Goal: Task Accomplishment & Management: Complete application form

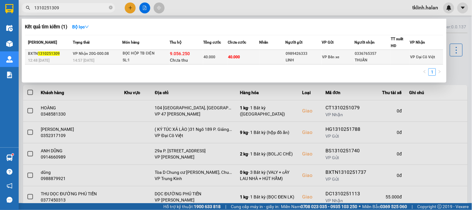
type input "1310251309"
click at [208, 58] on span "40.000" at bounding box center [209, 57] width 12 height 4
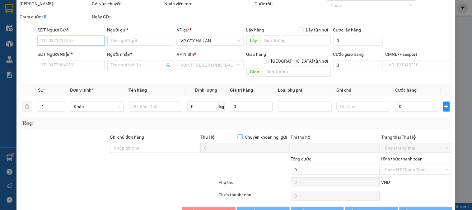
type input "0989426333"
type input "LINH"
type input "0336765357"
type input "THUẤN"
type input "40.000"
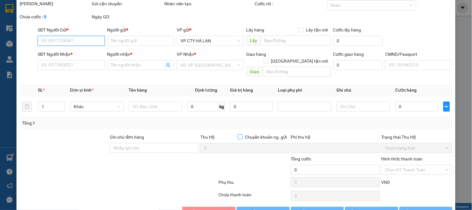
type input "40.000"
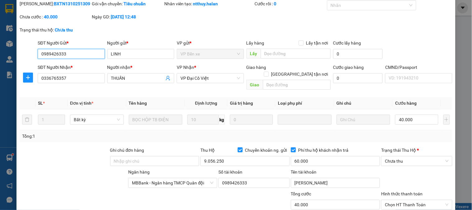
scroll to position [34, 0]
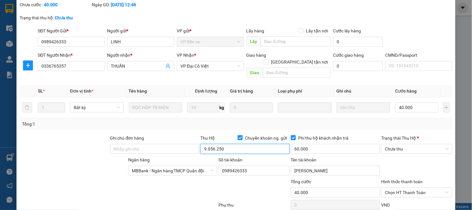
click at [227, 144] on input "9.056.250" at bounding box center [244, 149] width 89 height 10
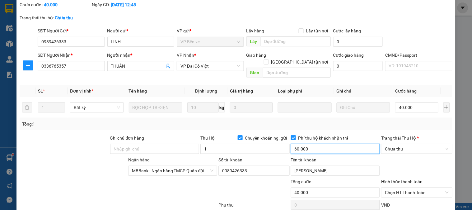
type input "1.000"
click at [328, 144] on input "30.000" at bounding box center [335, 149] width 89 height 10
type input "60.000"
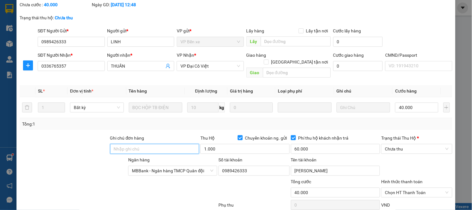
click at [157, 144] on input "Ghi chú đơn hàng" at bounding box center [154, 149] width 89 height 10
type input "t"
type input "hằng"
click at [143, 187] on div at bounding box center [82, 189] width 127 height 22
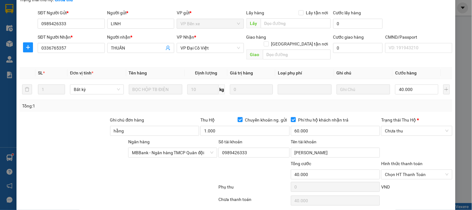
scroll to position [69, 0]
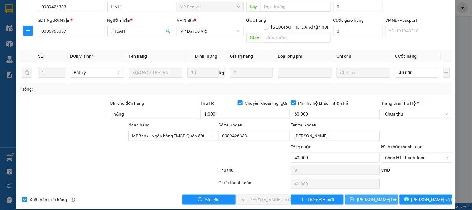
click at [376, 196] on span "[PERSON_NAME] thay đổi" at bounding box center [382, 199] width 50 height 7
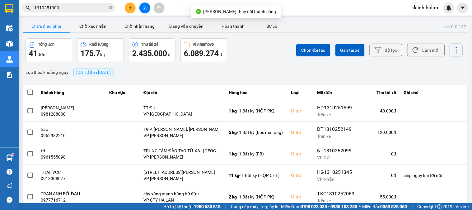
click at [91, 5] on input "1310251309" at bounding box center [70, 7] width 73 height 7
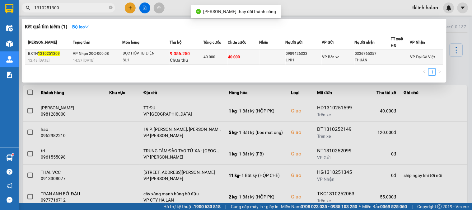
click at [200, 55] on div "9.056.250 Chưa thu" at bounding box center [186, 56] width 33 height 13
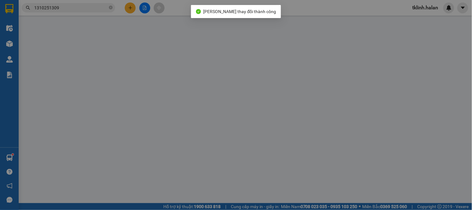
type input "0989426333"
type input "LINH"
type input "0336765357"
type input "THUẤN"
type input "hằng"
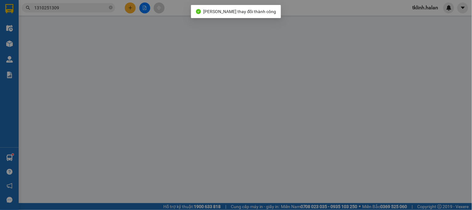
type input "40.000"
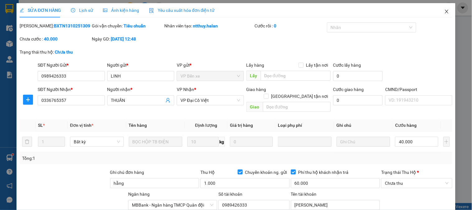
click at [445, 13] on icon "close" at bounding box center [446, 12] width 3 height 4
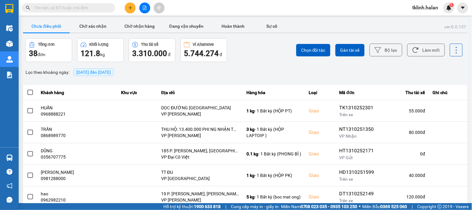
click at [257, 52] on div "Chọn đối tác Gán tài xế Bộ lọc Làm mới" at bounding box center [353, 50] width 219 height 24
click at [48, 4] on span at bounding box center [68, 7] width 93 height 9
paste input "TK0610250969"
click at [50, 5] on input "text" at bounding box center [70, 7] width 73 height 7
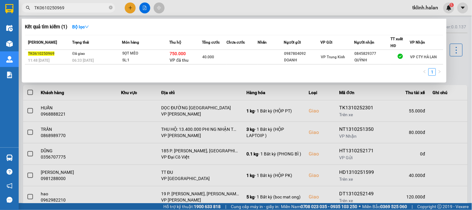
click at [86, 7] on input "TK0610250969" at bounding box center [70, 7] width 73 height 7
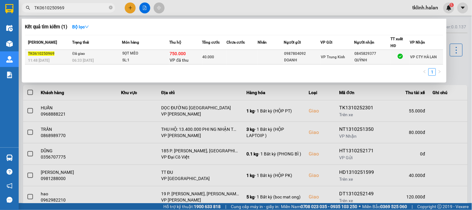
type input "TK0610250969"
click at [253, 54] on td at bounding box center [241, 57] width 31 height 15
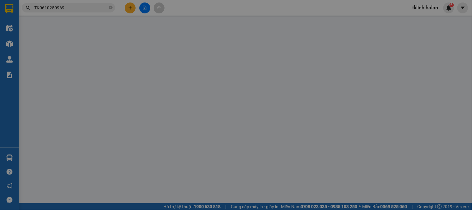
type input "0987804092"
type input "DOANH"
type input "0845829377"
type input "QUỲNH"
checkbox input "true"
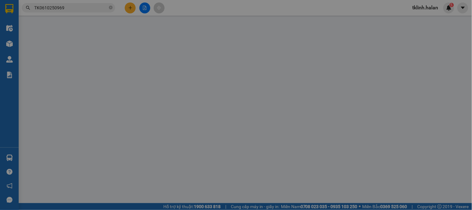
type input "750.000"
type input "30.000"
type input "40.000"
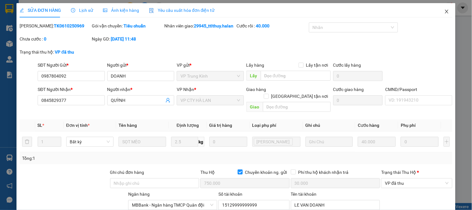
drag, startPoint x: 442, startPoint y: 10, endPoint x: 387, endPoint y: 2, distance: 56.0
click at [444, 9] on icon "close" at bounding box center [446, 11] width 5 height 5
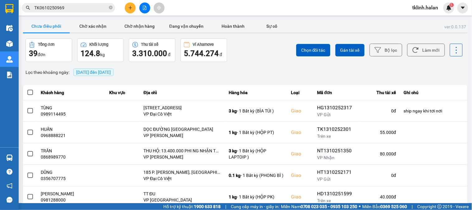
click at [71, 7] on input "TK0610250969" at bounding box center [70, 7] width 73 height 7
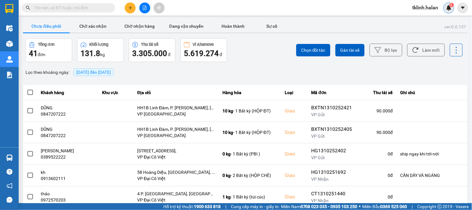
click at [451, 8] on img at bounding box center [449, 8] width 6 height 6
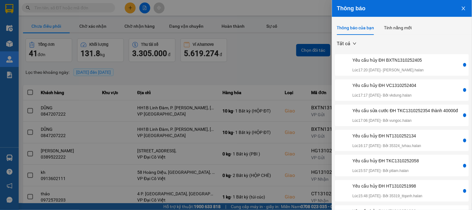
click at [405, 113] on div "Yêu cầu sửa cước ĐH TKC1310252354 thành 40000đ" at bounding box center [404, 110] width 105 height 7
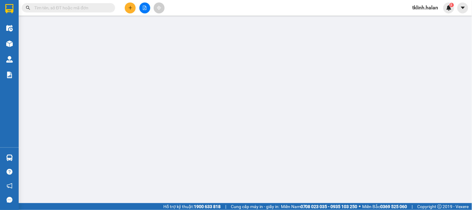
type input "0913216561"
type input "PHÚC"
type input "0836011116"
type input "BÌNH"
type input "0"
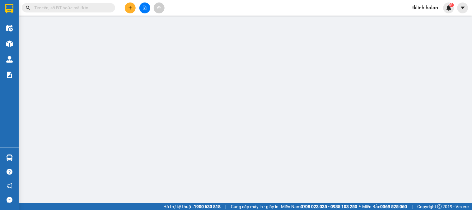
type input "35.000"
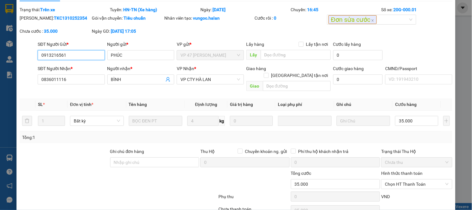
scroll to position [42, 0]
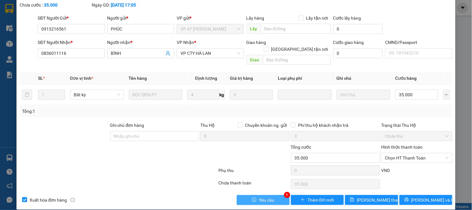
click at [261, 196] on span "Yêu cầu" at bounding box center [266, 199] width 15 height 7
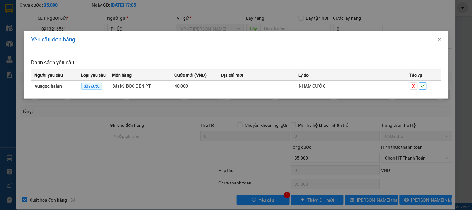
click at [422, 86] on icon "check" at bounding box center [423, 86] width 4 height 4
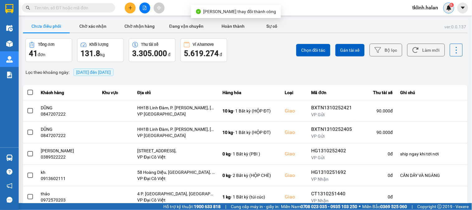
click at [454, 8] on div "6" at bounding box center [448, 7] width 11 height 11
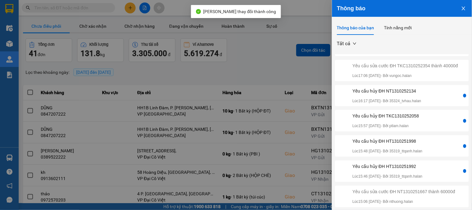
scroll to position [104, 0]
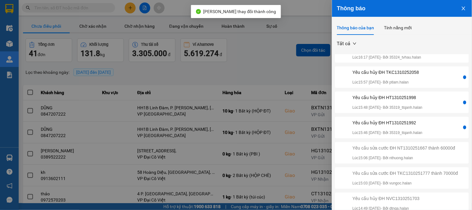
click at [423, 119] on div "Yêu cầu hủy ĐH HT1310251992 Lúc 15:46 [DATE] - Bởi 35319_ttqanh.halan" at bounding box center [387, 127] width 70 height 16
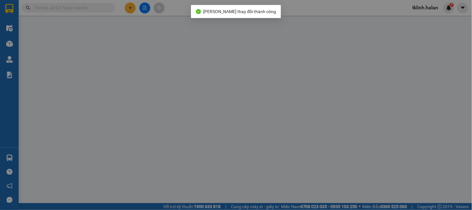
type input "0362716523"
type input "AN"
type input "0968345004"
type input "THỊNH"
type input "0"
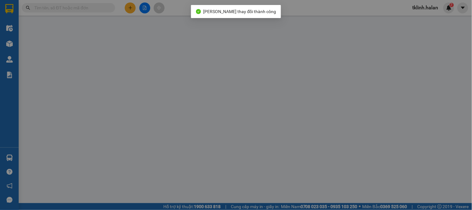
type input "35.000"
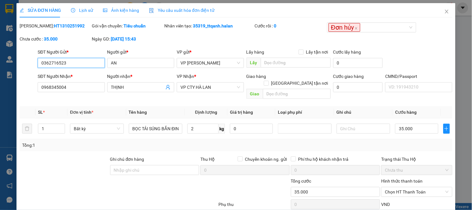
click at [69, 62] on input "0362716523" at bounding box center [71, 63] width 67 height 10
click at [444, 9] on span "Close" at bounding box center [446, 11] width 17 height 17
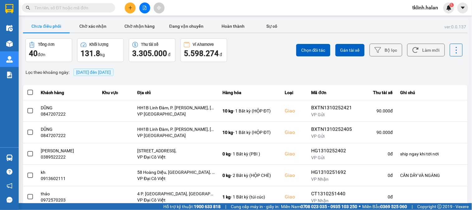
click at [103, 8] on input "text" at bounding box center [70, 7] width 73 height 7
paste input "0362716523"
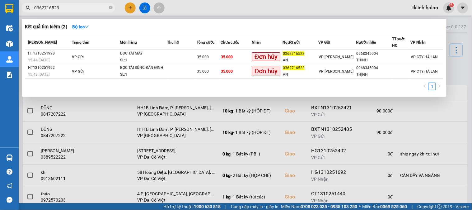
type input "0362716523"
drag, startPoint x: 241, startPoint y: 7, endPoint x: 258, endPoint y: 8, distance: 16.9
click at [241, 7] on div at bounding box center [236, 105] width 472 height 210
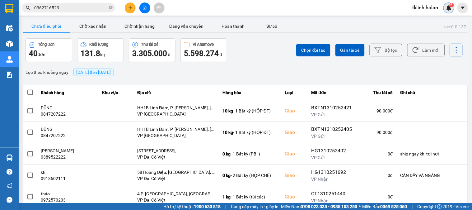
click at [450, 5] on sup "5" at bounding box center [452, 5] width 4 height 4
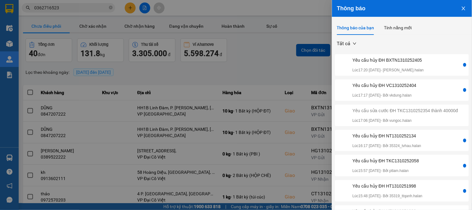
click at [416, 63] on div "Yêu cầu hủy ĐH BXTN1310252405" at bounding box center [387, 60] width 71 height 7
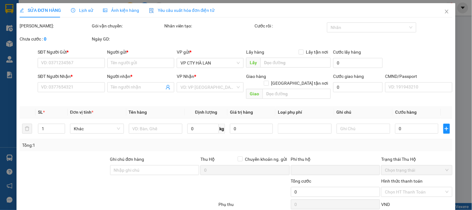
type input "0963454282"
type input "THÀNH"
type input "0847207222"
type input "DŨNG"
checkbox input "true"
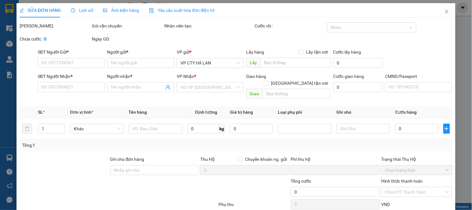
type input "HH1B Linh Đàm, P. [PERSON_NAME], [PERSON_NAME], [PERSON_NAME], [GEOGRAPHIC_DATA…"
type input "0"
type input "90.000"
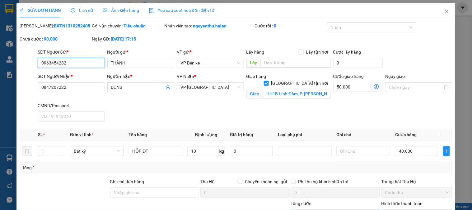
click at [81, 65] on input "0963454282" at bounding box center [71, 63] width 67 height 10
click at [444, 13] on icon "close" at bounding box center [446, 11] width 5 height 5
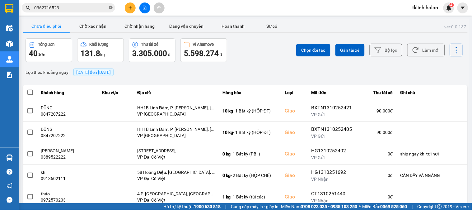
click at [110, 7] on icon "close-circle" at bounding box center [111, 8] width 4 height 4
paste input "0963454282"
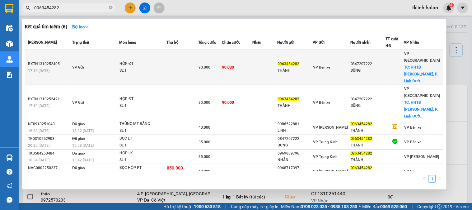
type input "0963454282"
click at [252, 60] on td "90.000" at bounding box center [237, 67] width 30 height 35
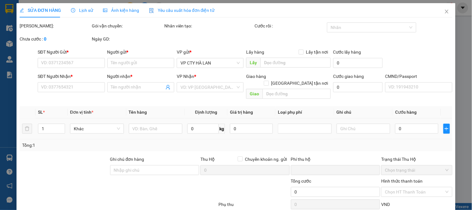
type input "0963454282"
type input "THÀNH"
type input "0847207222"
type input "DŨNG"
checkbox input "true"
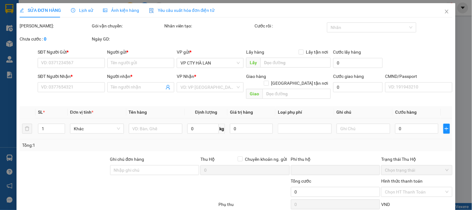
type input "HH1B Linh Đàm, P. [PERSON_NAME], [PERSON_NAME], [PERSON_NAME], [GEOGRAPHIC_DATA…"
type input "0"
type input "90.000"
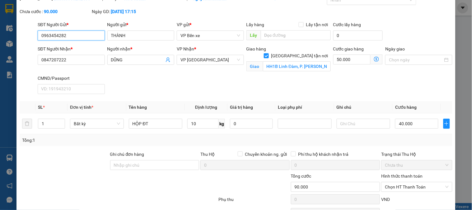
scroll to position [63, 0]
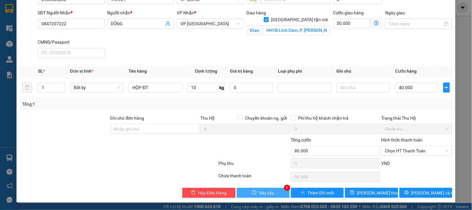
click at [275, 194] on button "Yêu cầu" at bounding box center [263, 193] width 53 height 10
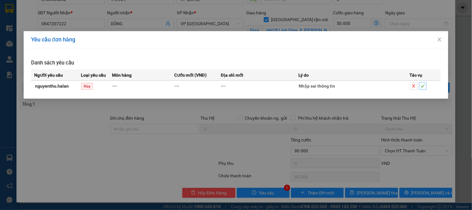
click at [425, 85] on icon "check" at bounding box center [423, 86] width 4 height 4
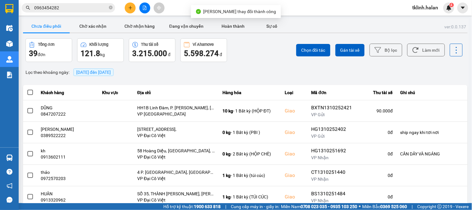
drag, startPoint x: 259, startPoint y: 55, endPoint x: 399, endPoint y: 39, distance: 141.9
click at [261, 55] on div "Chọn đối tác Gán tài xế Bộ lọc Làm mới" at bounding box center [353, 50] width 219 height 24
click at [448, 4] on div "4" at bounding box center [448, 7] width 11 height 11
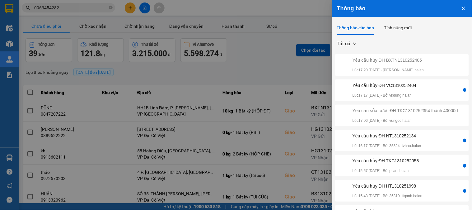
click at [413, 88] on div "Yêu cầu hủy ĐH VC1310252404" at bounding box center [384, 85] width 64 height 7
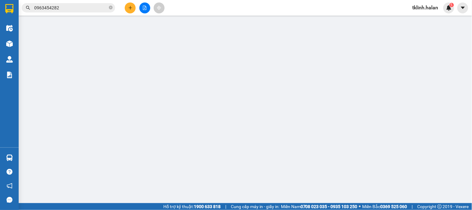
type input "0967788783"
type input "AN GIA"
type input "0987986588"
type input "HƯNG"
type input "0"
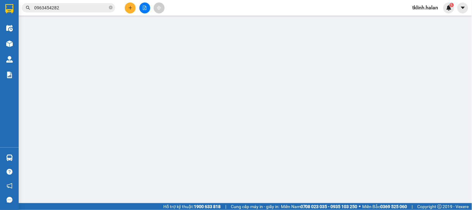
type input "60.000"
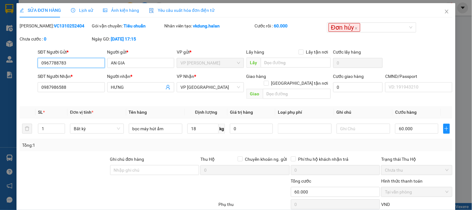
click at [76, 65] on input "0967788783" at bounding box center [71, 63] width 67 height 10
click at [444, 12] on icon "close" at bounding box center [446, 11] width 5 height 5
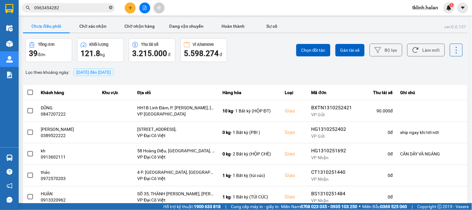
click at [112, 7] on icon "close-circle" at bounding box center [111, 8] width 4 height 4
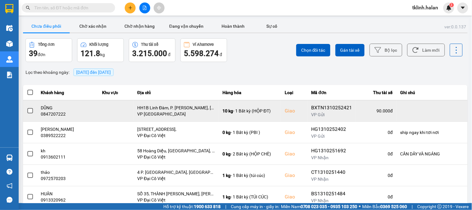
paste input "0967788783"
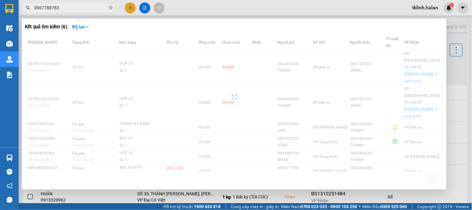
type input "0967788783"
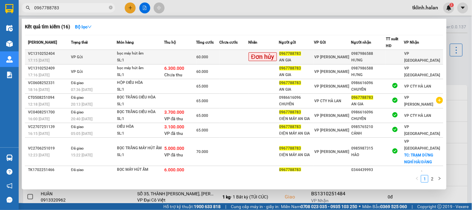
click at [231, 56] on td at bounding box center [233, 57] width 29 height 15
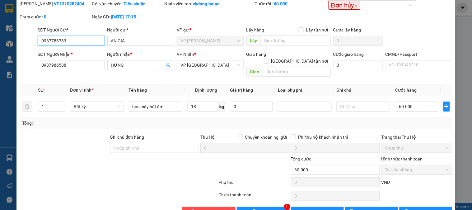
scroll to position [34, 0]
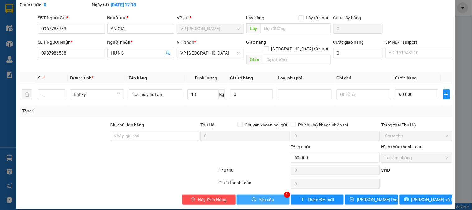
click at [268, 194] on button "Yêu cầu" at bounding box center [263, 199] width 53 height 10
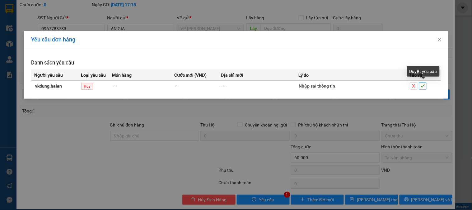
click at [425, 86] on span "check" at bounding box center [422, 86] width 7 height 4
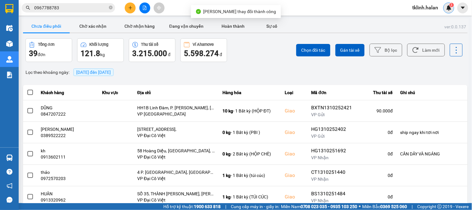
click at [450, 9] on img at bounding box center [449, 8] width 6 height 6
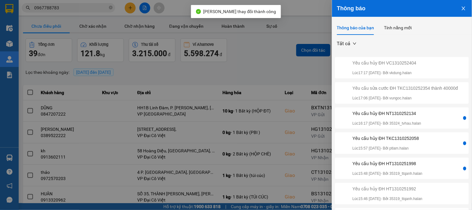
scroll to position [35, 0]
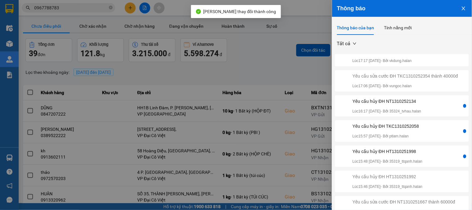
click at [438, 111] on div "Yêu cầu hủy ĐH NT1310252134 Lúc 16:17 [DATE] - Bởi 35324_tvhau.halan" at bounding box center [399, 106] width 126 height 16
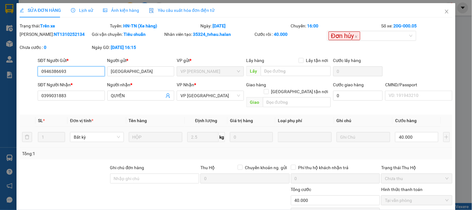
click at [79, 75] on input "0946386693" at bounding box center [71, 71] width 67 height 10
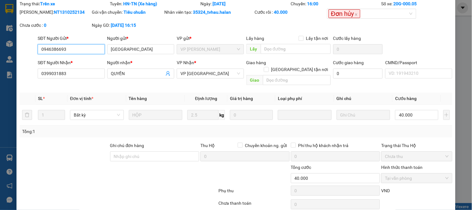
scroll to position [42, 0]
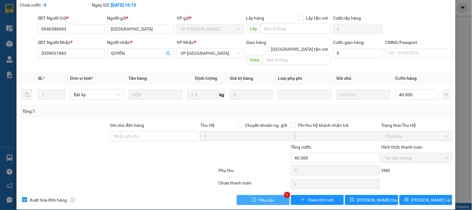
click at [270, 196] on span "Yêu cầu" at bounding box center [266, 199] width 15 height 7
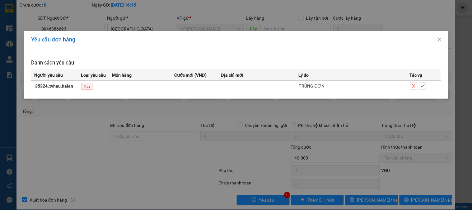
click at [220, 166] on div "Yêu cầu đơn hàng Danh sách yêu cầu Người yêu cầu Loại yêu cầu Món hàng Cước mới…" at bounding box center [236, 105] width 472 height 210
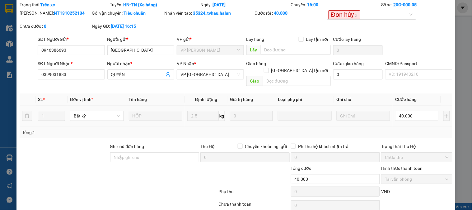
scroll to position [0, 0]
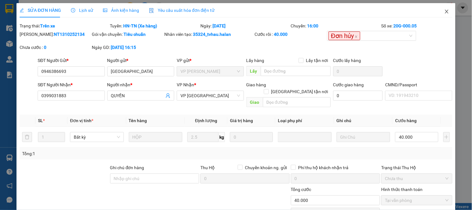
click at [444, 11] on icon "close" at bounding box center [446, 11] width 5 height 5
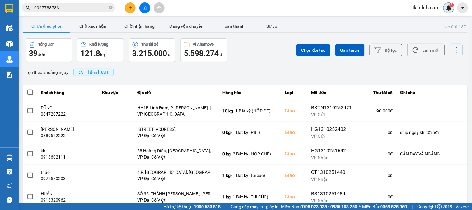
click at [449, 10] on img at bounding box center [449, 8] width 6 height 6
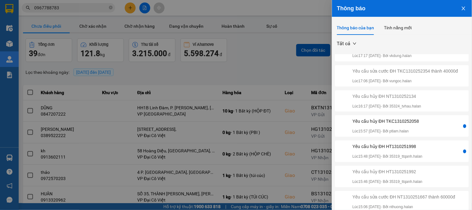
scroll to position [69, 0]
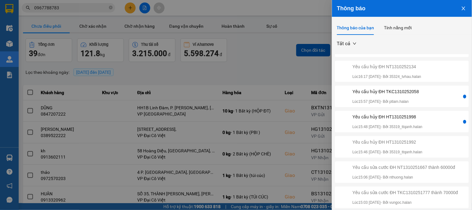
click at [428, 102] on div "Yêu cầu hủy ĐH TKC1310252058 Lúc 15:57 [DATE] - Bởi ptlam.halan" at bounding box center [399, 96] width 126 height 16
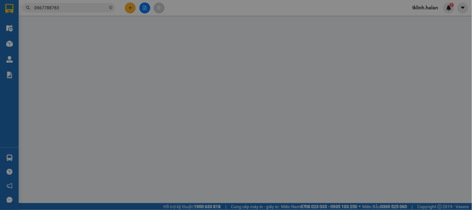
type input "0964115174"
type input "PT AN PHÁT"
type input "0986663131"
type input "[PERSON_NAME]"
type input "0"
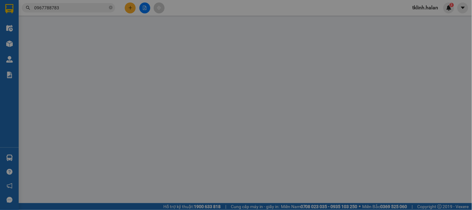
type input "25.000"
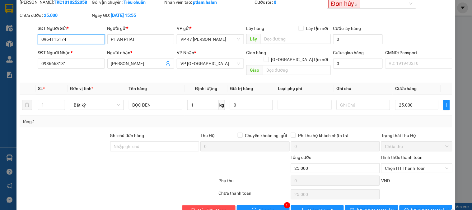
scroll to position [34, 0]
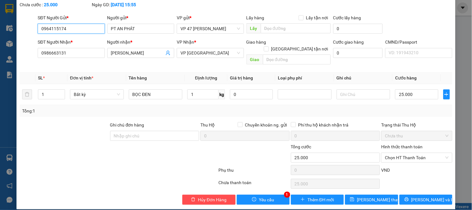
click at [71, 30] on input "0964115174" at bounding box center [71, 29] width 67 height 10
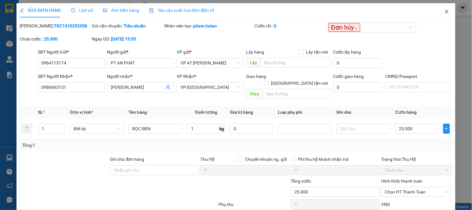
click at [444, 11] on icon "close" at bounding box center [446, 11] width 5 height 5
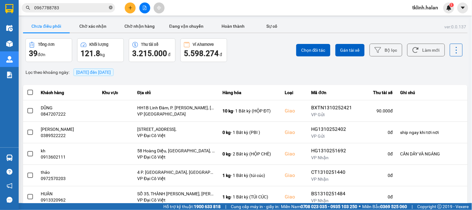
click at [112, 8] on icon "close-circle" at bounding box center [111, 8] width 4 height 4
paste input "0964115174"
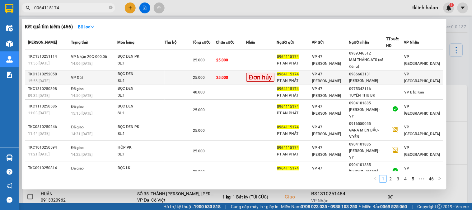
click at [242, 80] on td "25.000" at bounding box center [231, 77] width 30 height 15
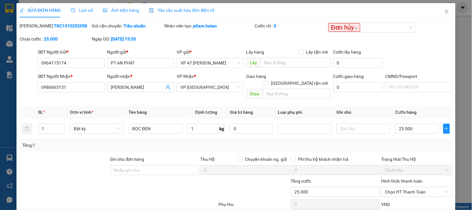
click at [251, 35] on div "[PERSON_NAME]: TKC1310252058 Gói vận chuyển: Tiêu chuẩn Nhân viên tạo: ptlam.ha…" at bounding box center [236, 35] width 434 height 26
click at [236, 35] on div "Nhân viên tạo: ptlam.halan" at bounding box center [209, 28] width 91 height 13
click at [445, 12] on icon "close" at bounding box center [446, 12] width 3 height 4
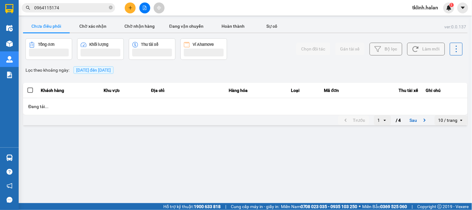
click at [268, 55] on div "Chọn đối tác Gán tài xế Bộ lọc Làm mới" at bounding box center [353, 48] width 219 height 21
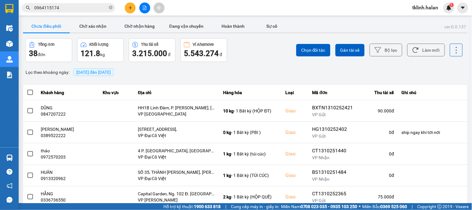
click at [255, 66] on div "ver: 0.0.137 Chưa điều phối Chờ xác nhận Chờ nhận hàng Đang vận chuyển Hoàn thà…" at bounding box center [245, 172] width 447 height 307
click at [67, 4] on input "0964115174" at bounding box center [70, 7] width 73 height 7
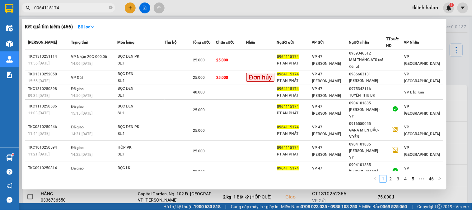
paste input "410251670"
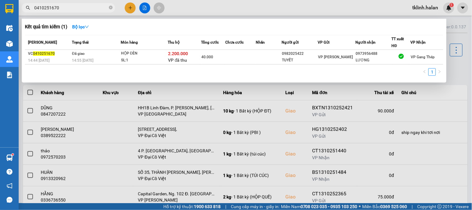
click at [75, 10] on input "0410251670" at bounding box center [70, 7] width 73 height 7
type input "0410251670"
drag, startPoint x: 260, startPoint y: 8, endPoint x: 271, endPoint y: 12, distance: 11.6
click at [261, 8] on div at bounding box center [236, 105] width 472 height 210
